Goal: Task Accomplishment & Management: Manage account settings

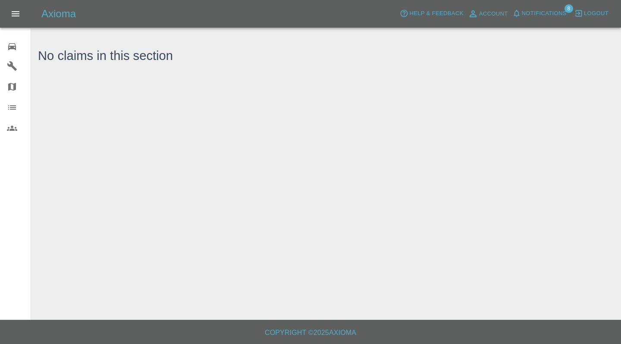
click at [14, 43] on icon at bounding box center [12, 46] width 10 height 10
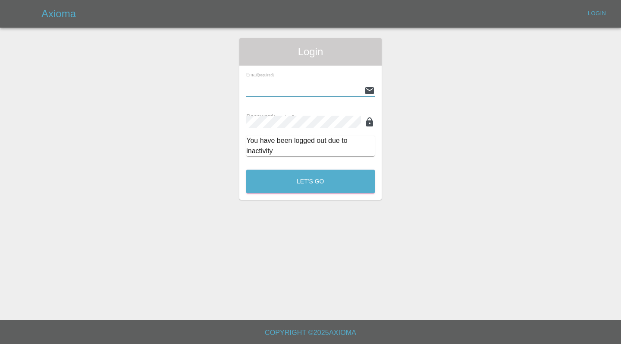
type input "[EMAIL_ADDRESS][DOMAIN_NAME]"
click at [311, 181] on button "Let's Go" at bounding box center [310, 181] width 129 height 24
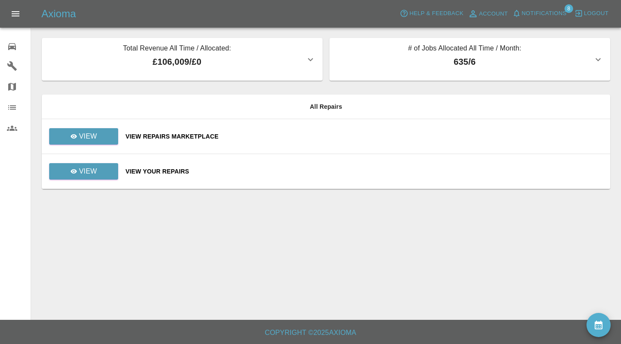
click at [317, 137] on div "View Repairs Marketplace" at bounding box center [364, 136] width 478 height 9
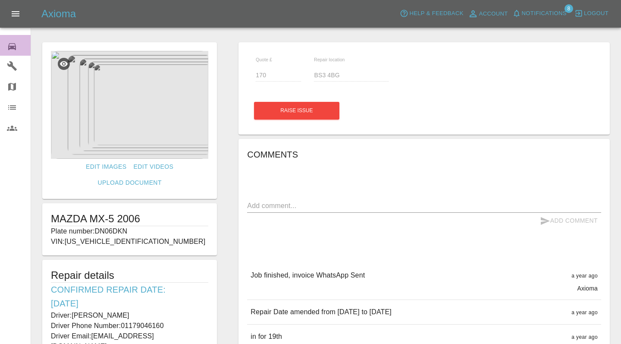
click at [13, 50] on icon at bounding box center [12, 46] width 10 height 10
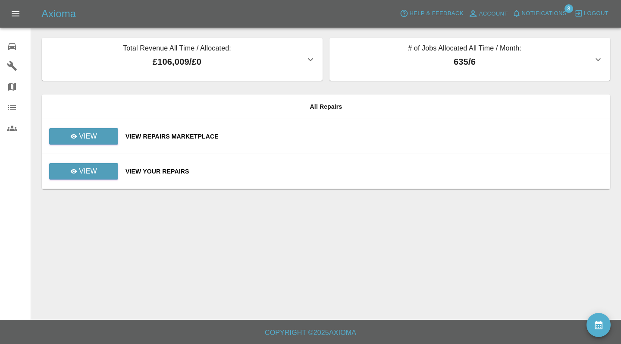
click at [608, 325] on button "availability" at bounding box center [599, 325] width 24 height 24
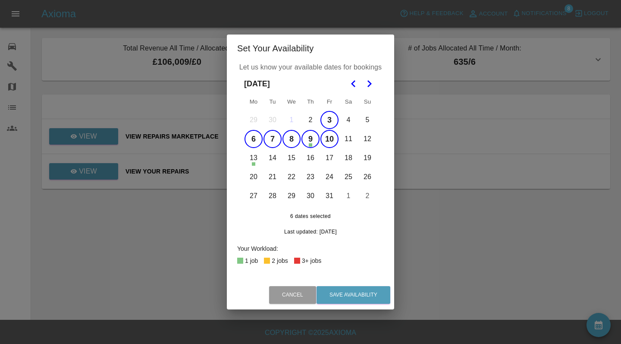
click at [254, 137] on button "6" at bounding box center [254, 139] width 18 height 18
click at [271, 139] on button "7" at bounding box center [273, 139] width 18 height 18
click at [294, 142] on button "8" at bounding box center [291, 139] width 18 height 18
click at [315, 142] on button "9" at bounding box center [310, 139] width 18 height 18
click at [331, 142] on button "10" at bounding box center [329, 139] width 18 height 18
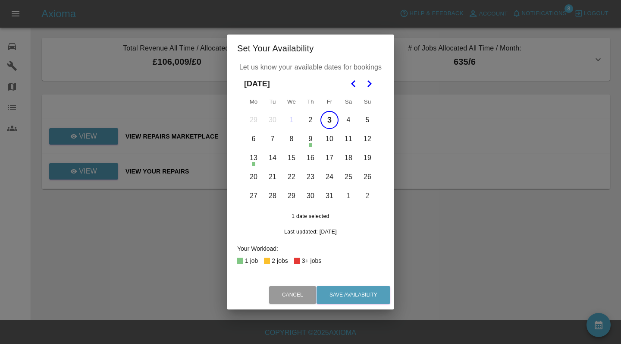
click at [331, 123] on button "3" at bounding box center [329, 120] width 18 height 18
click at [275, 160] on button "14" at bounding box center [273, 158] width 18 height 18
click at [290, 157] on button "15" at bounding box center [291, 158] width 18 height 18
click at [270, 154] on button "14" at bounding box center [273, 158] width 18 height 18
click at [308, 160] on button "16" at bounding box center [310, 158] width 18 height 18
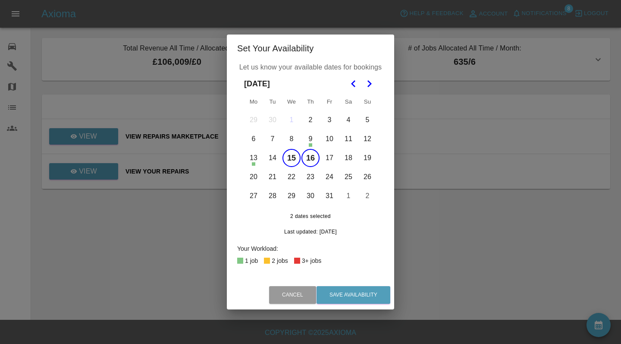
click at [330, 161] on button "17" at bounding box center [329, 158] width 18 height 18
click at [255, 175] on div "1 job" at bounding box center [253, 181] width 17 height 14
click at [276, 176] on button "21" at bounding box center [273, 177] width 18 height 18
click at [256, 177] on button "20" at bounding box center [254, 177] width 18 height 18
click at [287, 177] on button "22" at bounding box center [291, 177] width 18 height 18
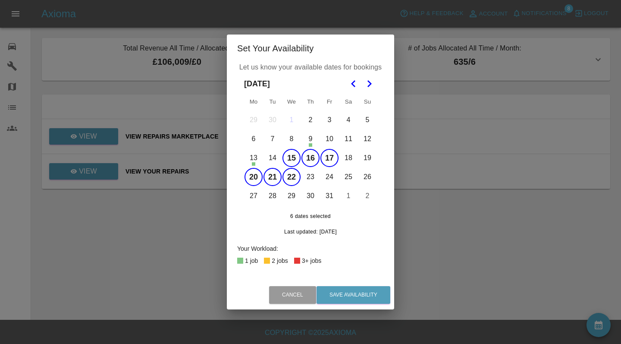
click at [311, 177] on button "23" at bounding box center [310, 177] width 18 height 18
click at [330, 176] on button "24" at bounding box center [329, 177] width 18 height 18
click at [351, 161] on button "18" at bounding box center [348, 158] width 18 height 18
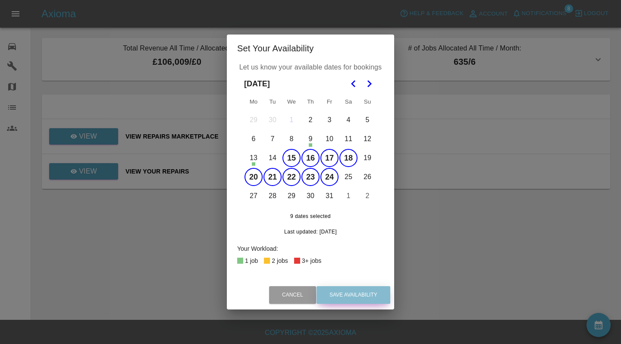
click at [351, 301] on button "Save Availability" at bounding box center [354, 295] width 74 height 18
